Goal: Complete application form

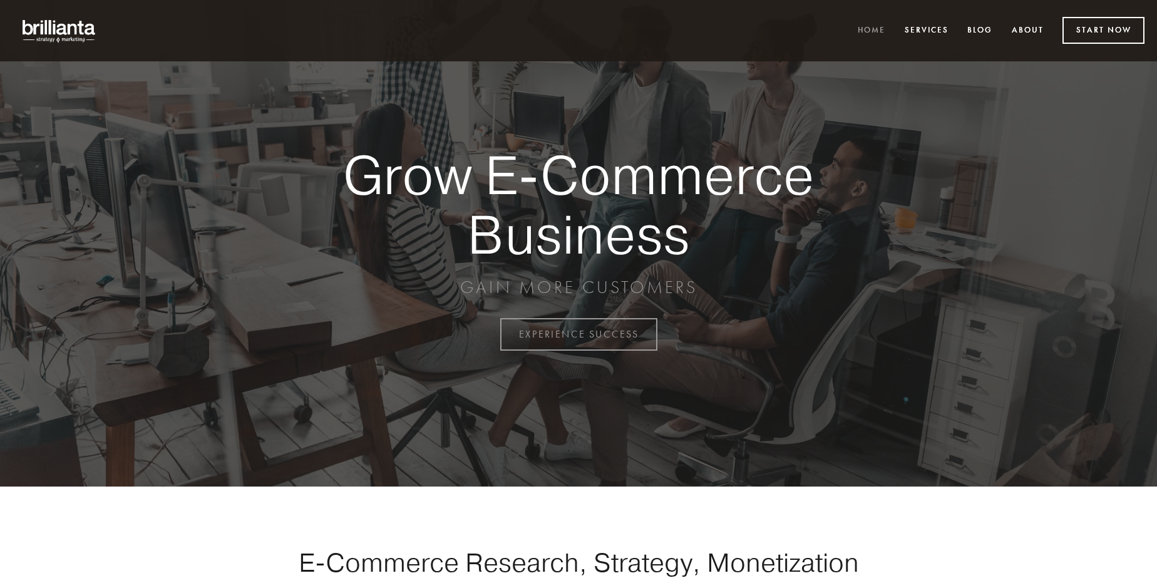
scroll to position [3282, 0]
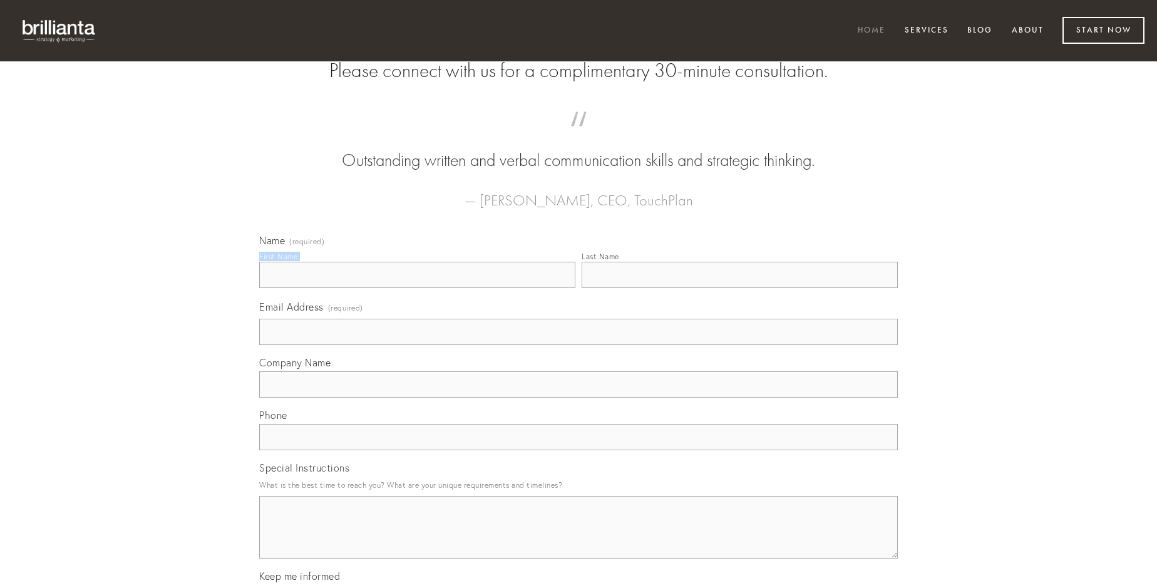
type input "[PERSON_NAME]"
click at [739, 288] on input "Last Name" at bounding box center [740, 275] width 316 height 26
type input "[PERSON_NAME]"
click at [579, 345] on input "Email Address (required)" at bounding box center [578, 332] width 639 height 26
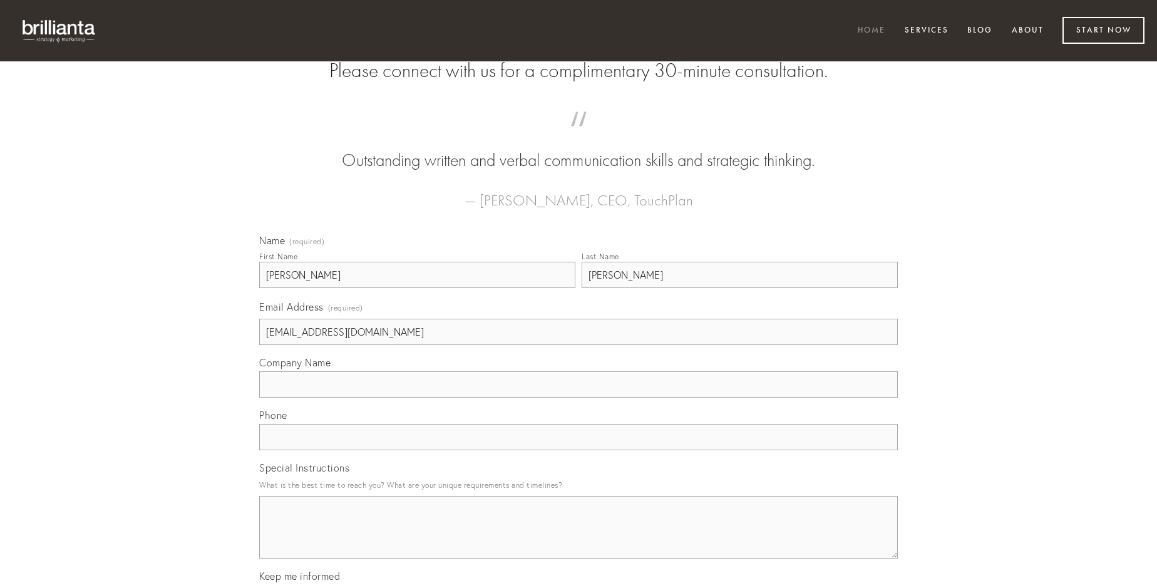
type input "[EMAIL_ADDRESS][DOMAIN_NAME]"
click at [579, 398] on input "Company Name" at bounding box center [578, 384] width 639 height 26
type input "trucido"
click at [579, 450] on input "text" at bounding box center [578, 437] width 639 height 26
click at [579, 538] on textarea "Special Instructions" at bounding box center [578, 527] width 639 height 63
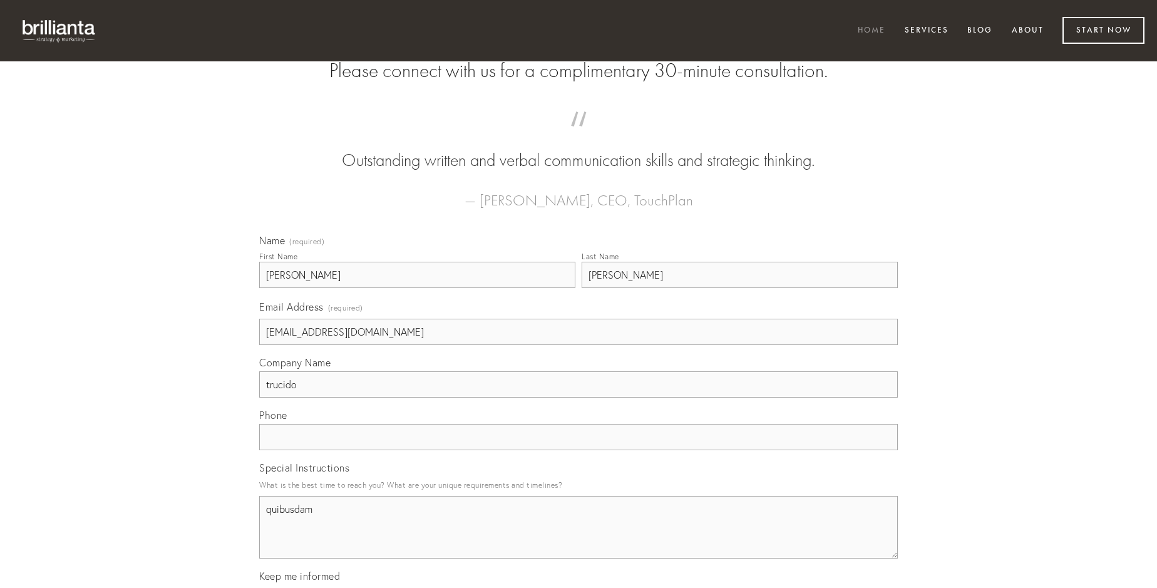
type textarea "quibusdam"
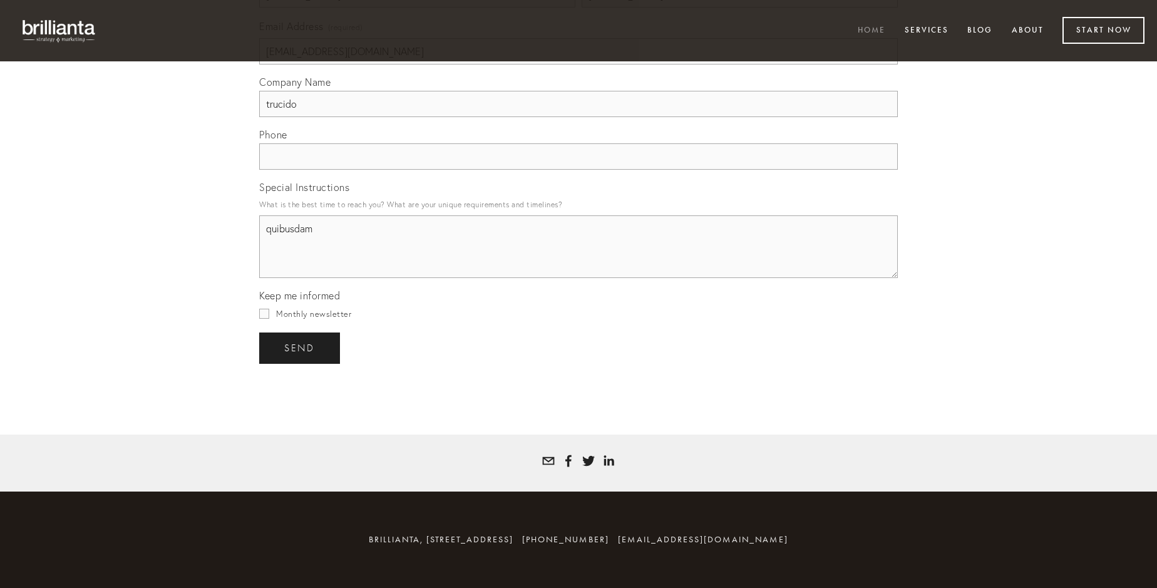
click at [301, 347] on span "send" at bounding box center [299, 347] width 31 height 11
